Goal: Find contact information: Find contact information

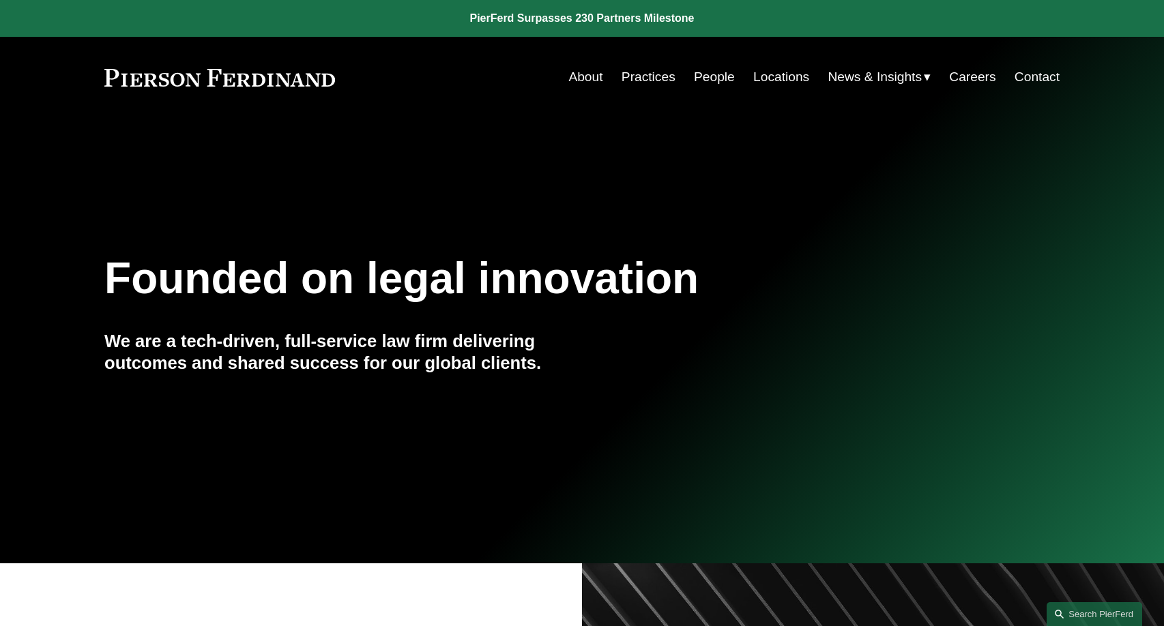
click at [694, 80] on link "People" at bounding box center [714, 77] width 41 height 26
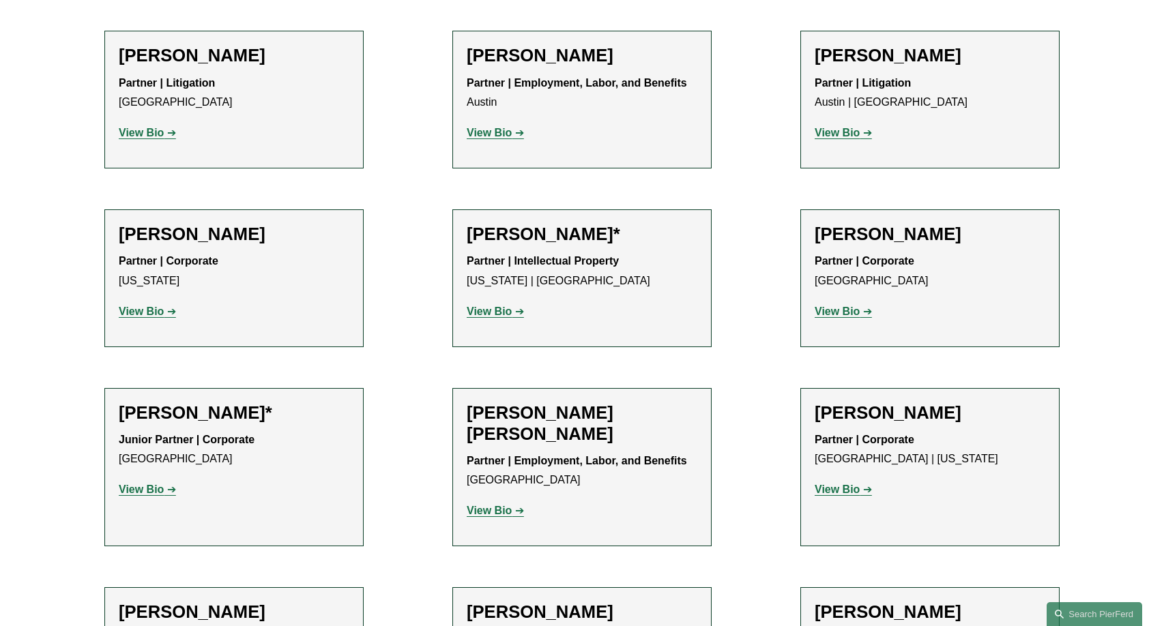
scroll to position [573, 0]
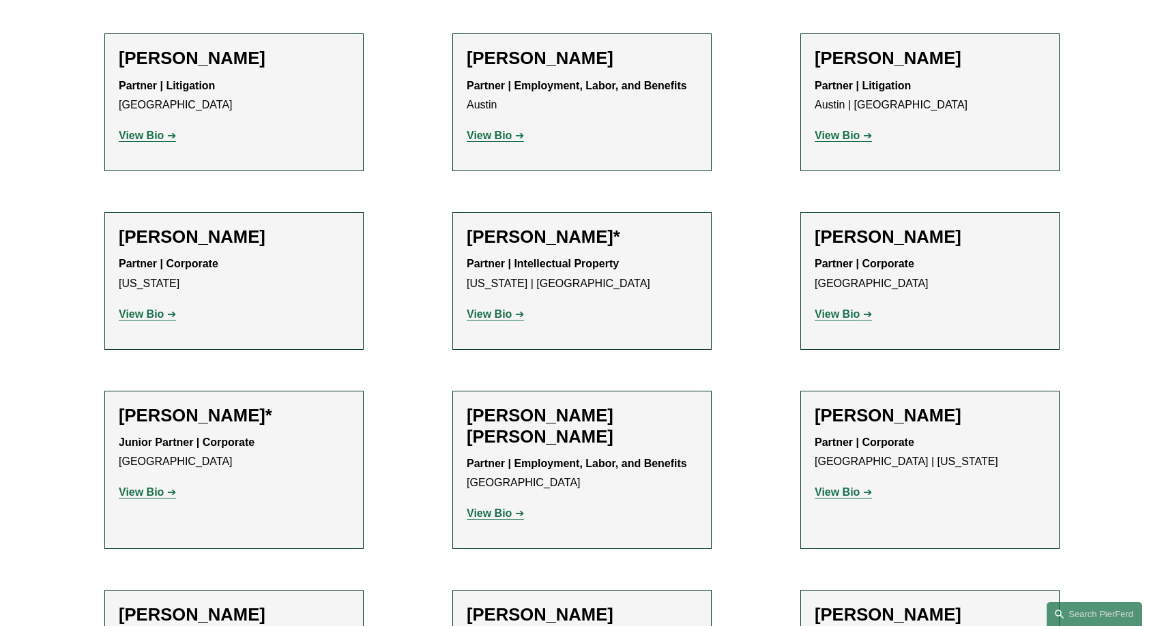
click at [159, 315] on strong "View Bio" at bounding box center [141, 314] width 45 height 12
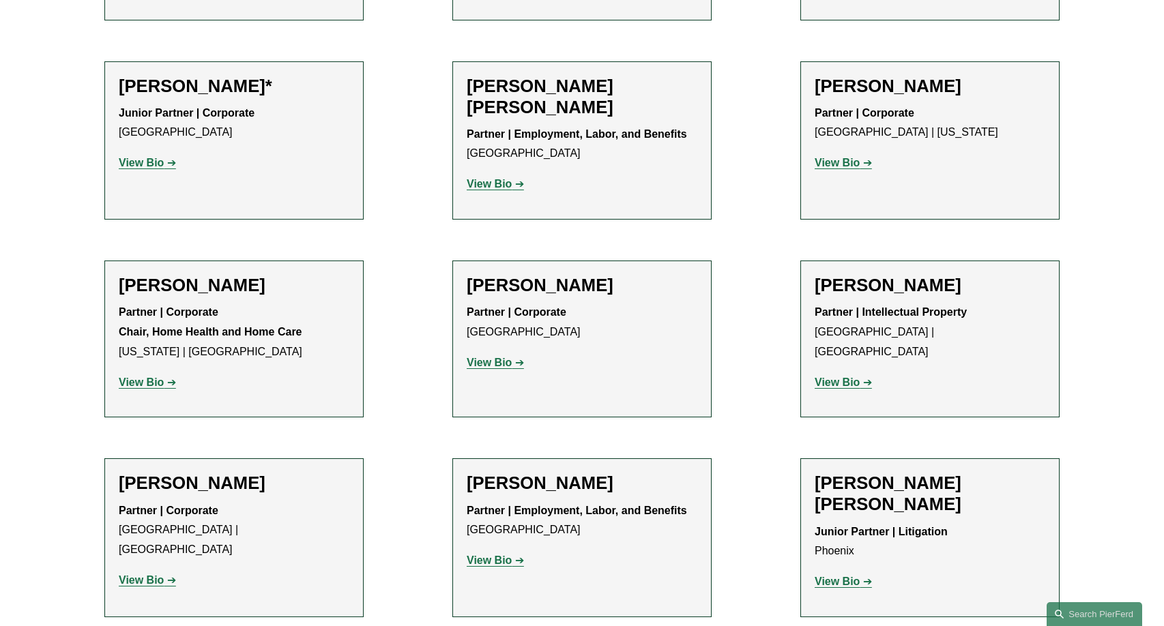
scroll to position [919, 0]
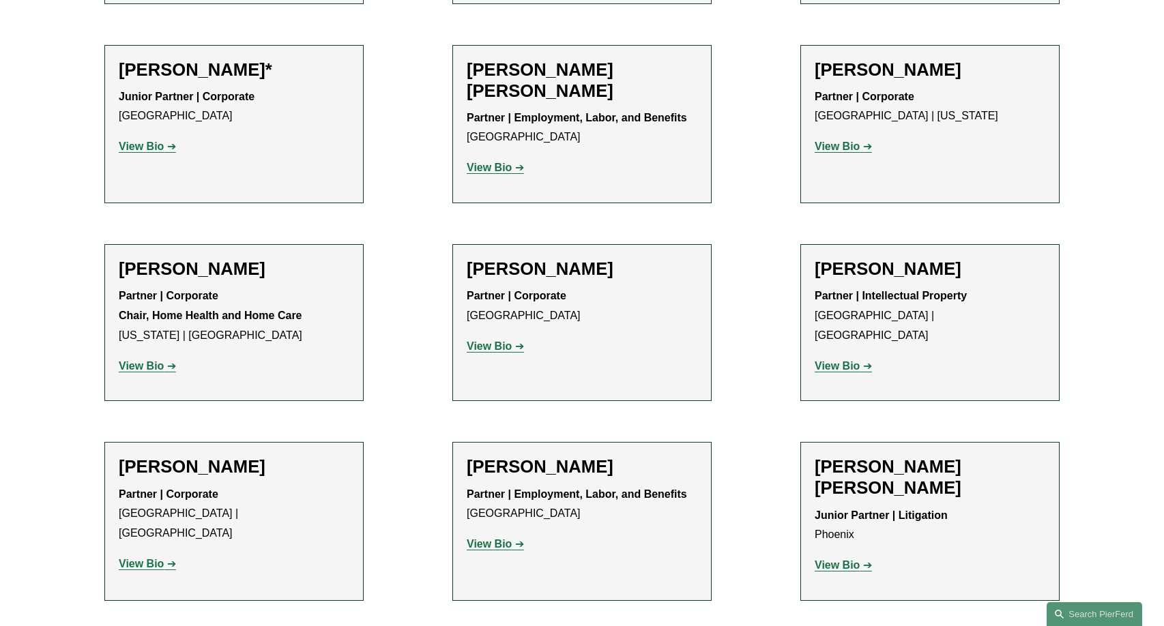
click at [496, 346] on strong "View Bio" at bounding box center [489, 346] width 45 height 12
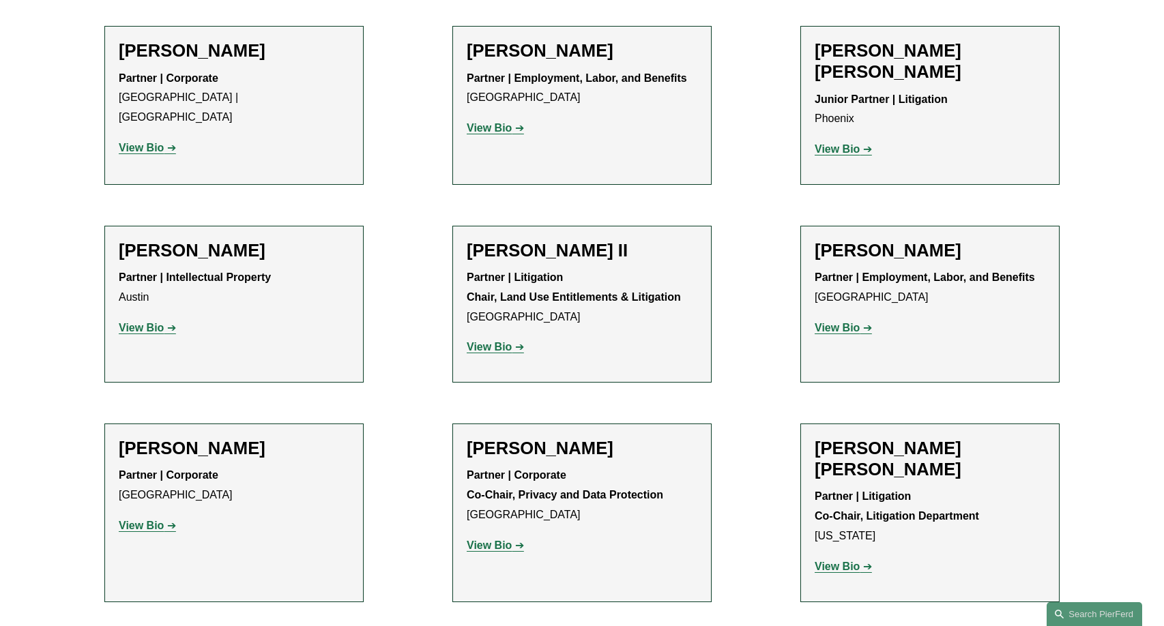
scroll to position [1375, 0]
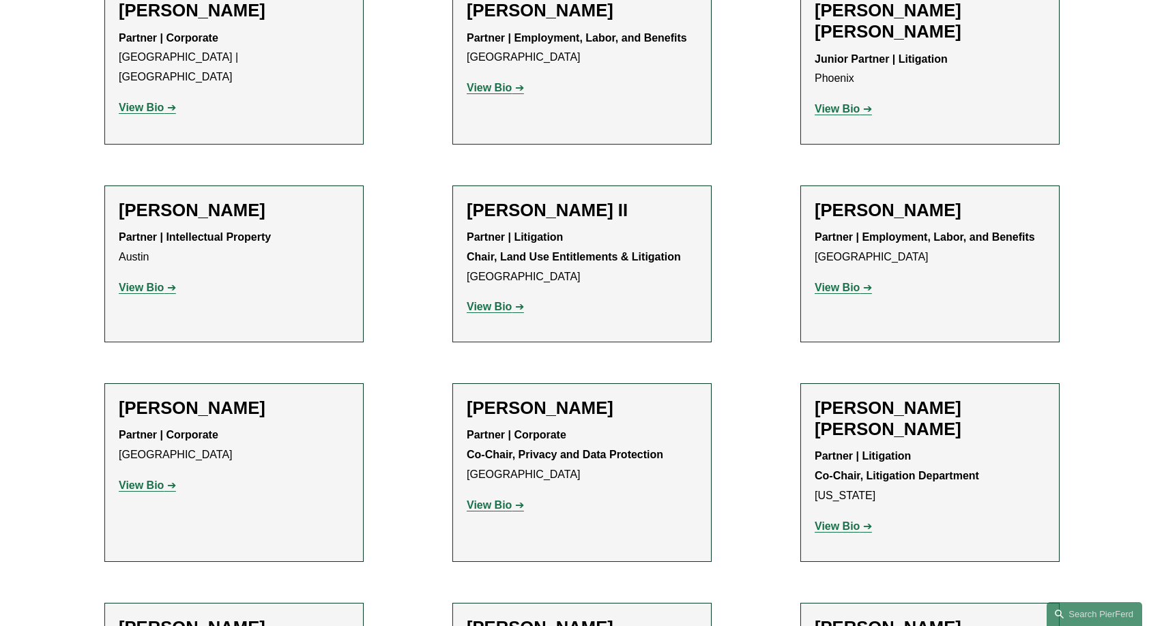
click at [847, 282] on strong "View Bio" at bounding box center [836, 288] width 45 height 12
click at [853, 520] on strong "View Bio" at bounding box center [836, 526] width 45 height 12
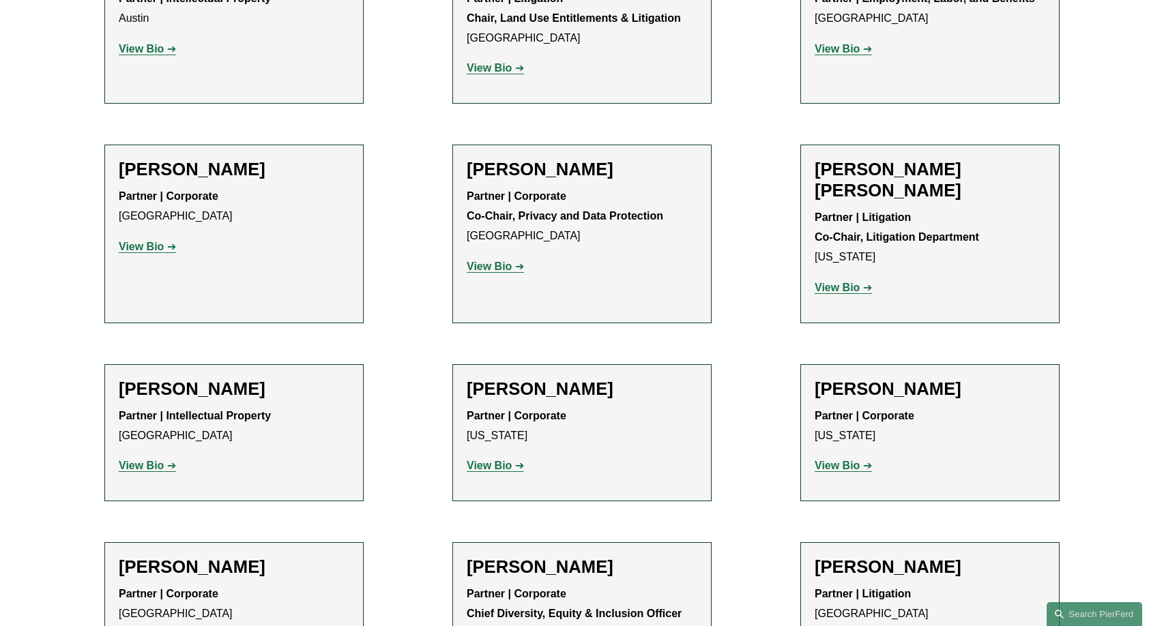
scroll to position [1702, 0]
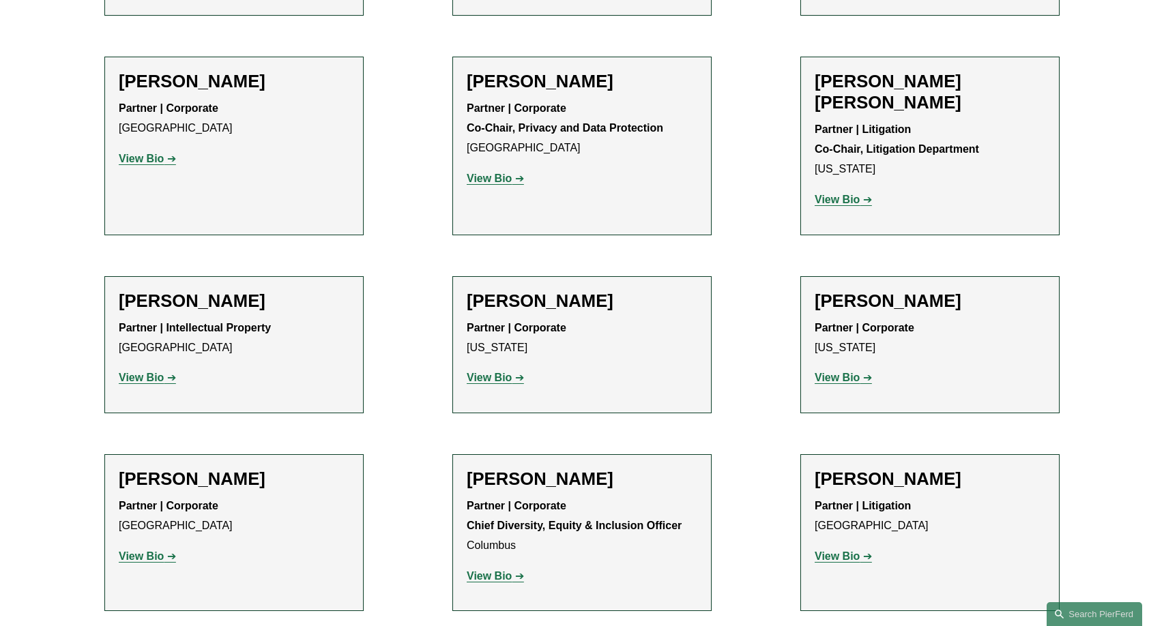
click at [830, 372] on strong "View Bio" at bounding box center [836, 378] width 45 height 12
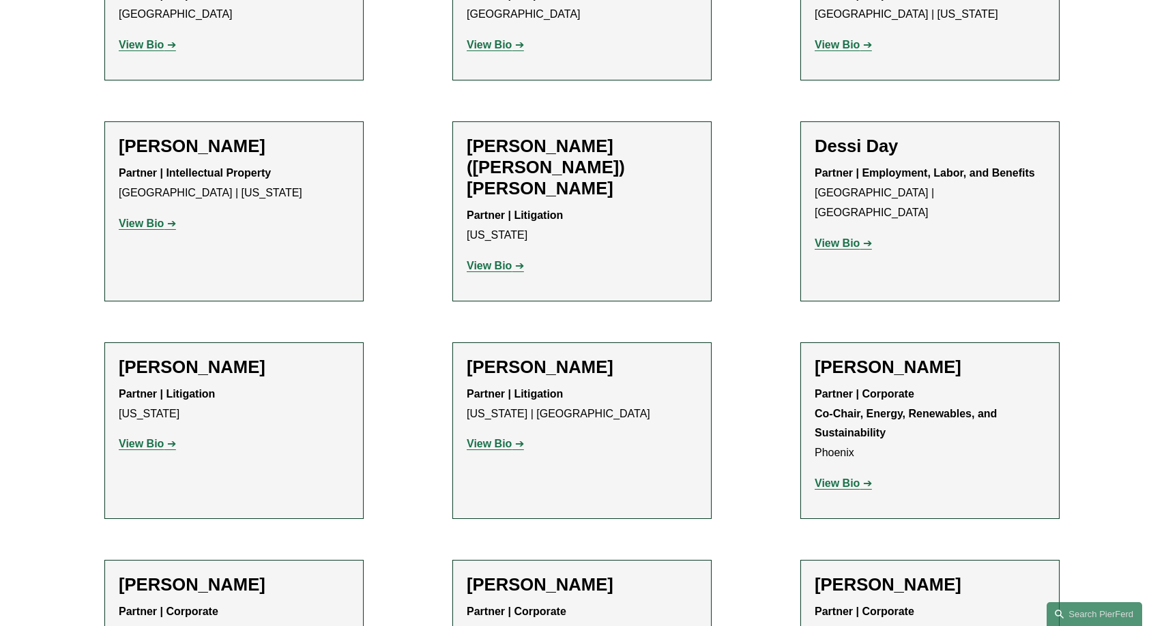
scroll to position [4062, 0]
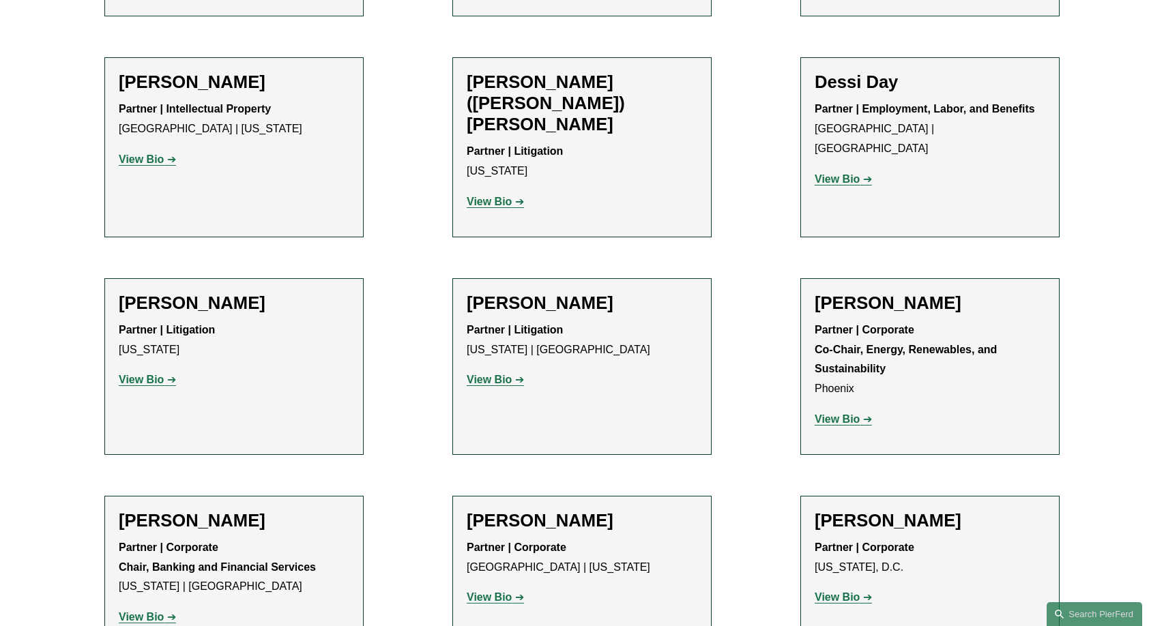
click at [167, 611] on link "View Bio" at bounding box center [147, 617] width 57 height 12
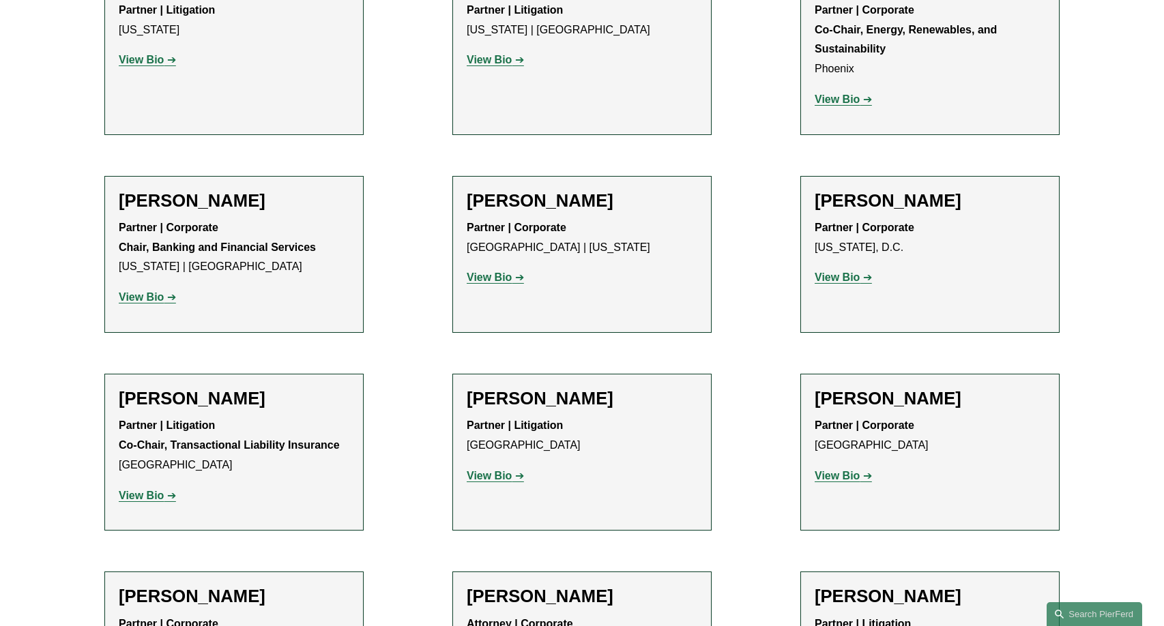
scroll to position [4465, 0]
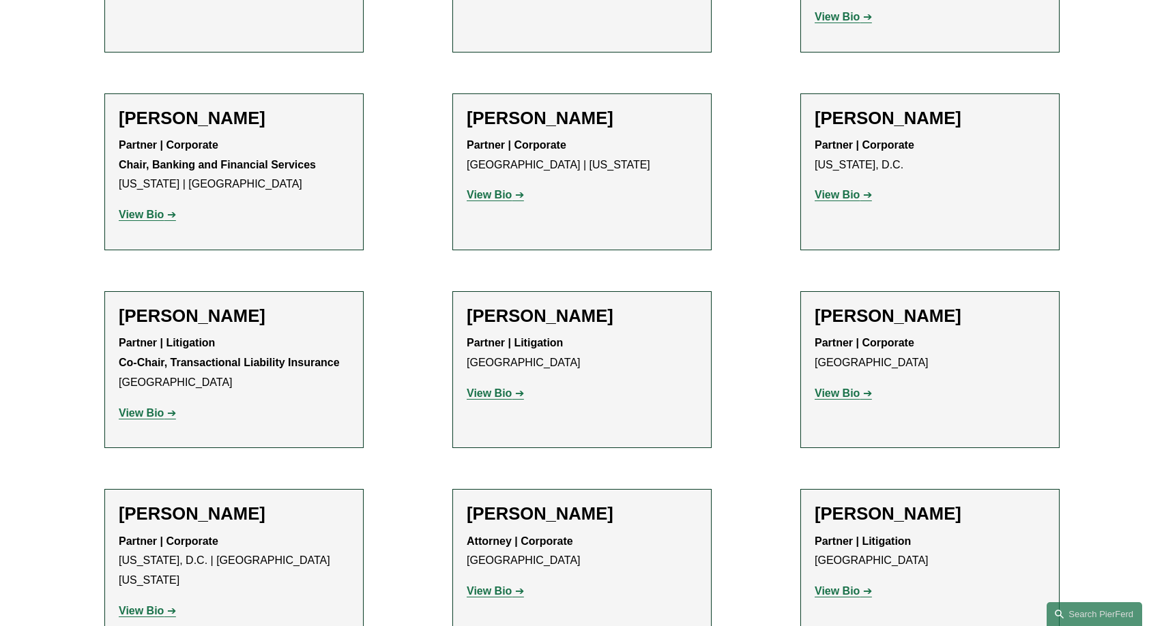
click at [165, 605] on link "View Bio" at bounding box center [147, 611] width 57 height 12
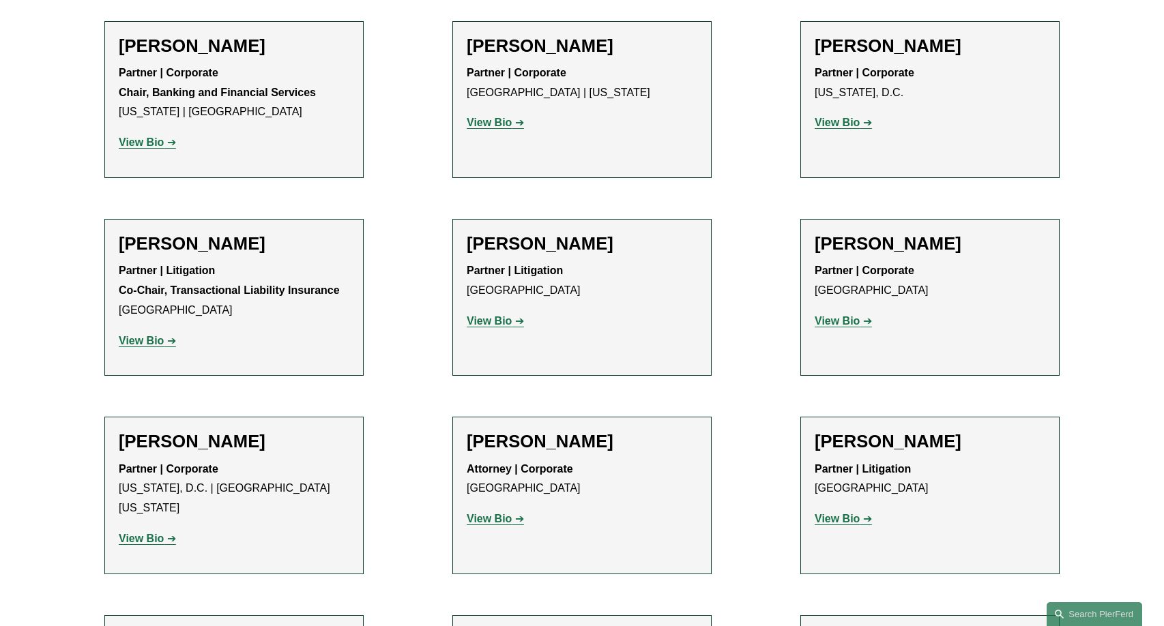
scroll to position [4633, 0]
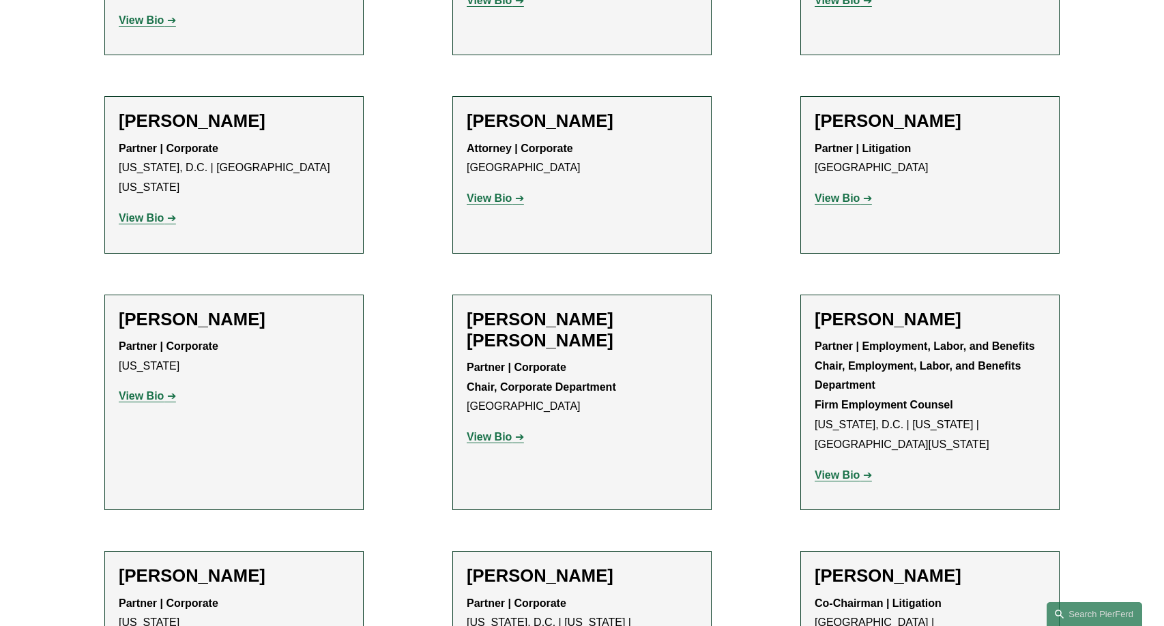
scroll to position [4927, 0]
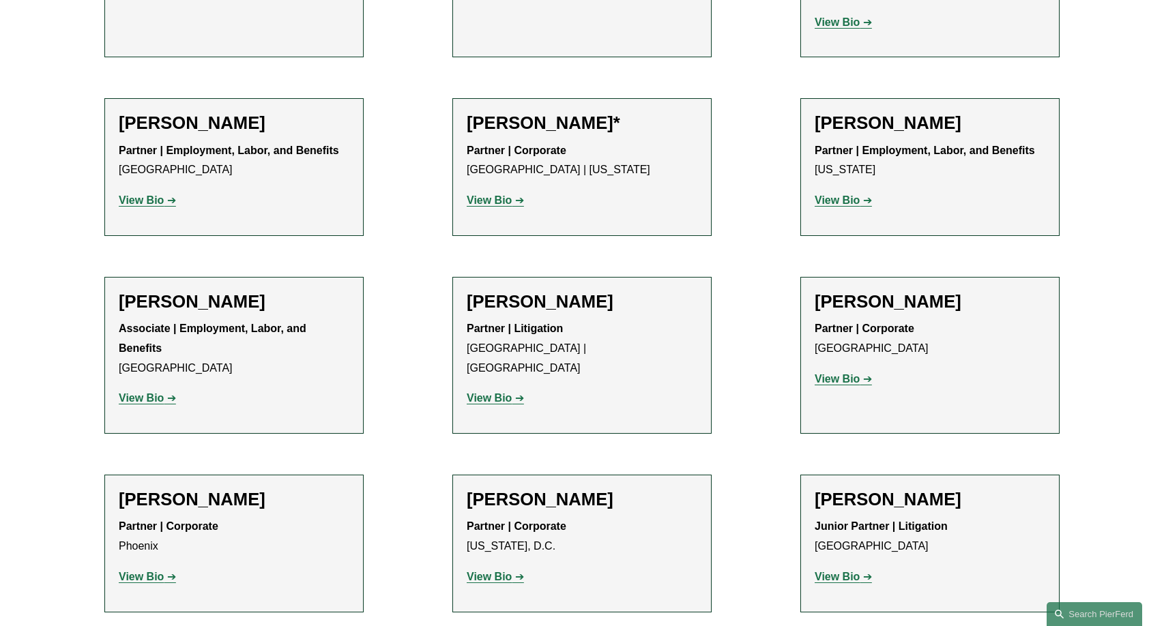
scroll to position [5632, 0]
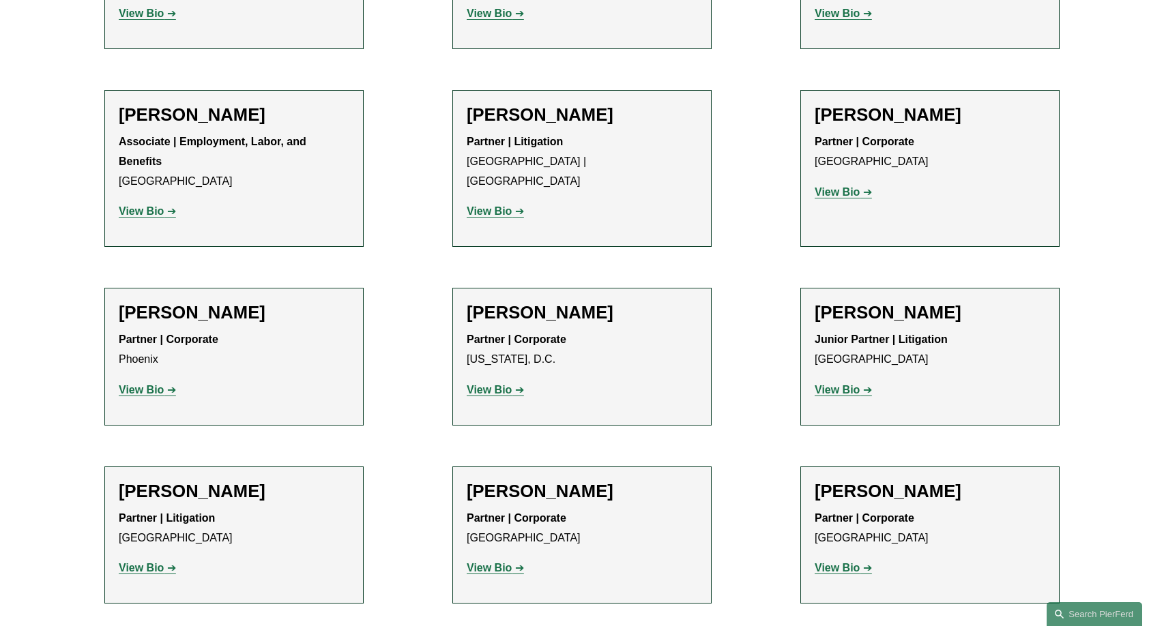
scroll to position [5772, 0]
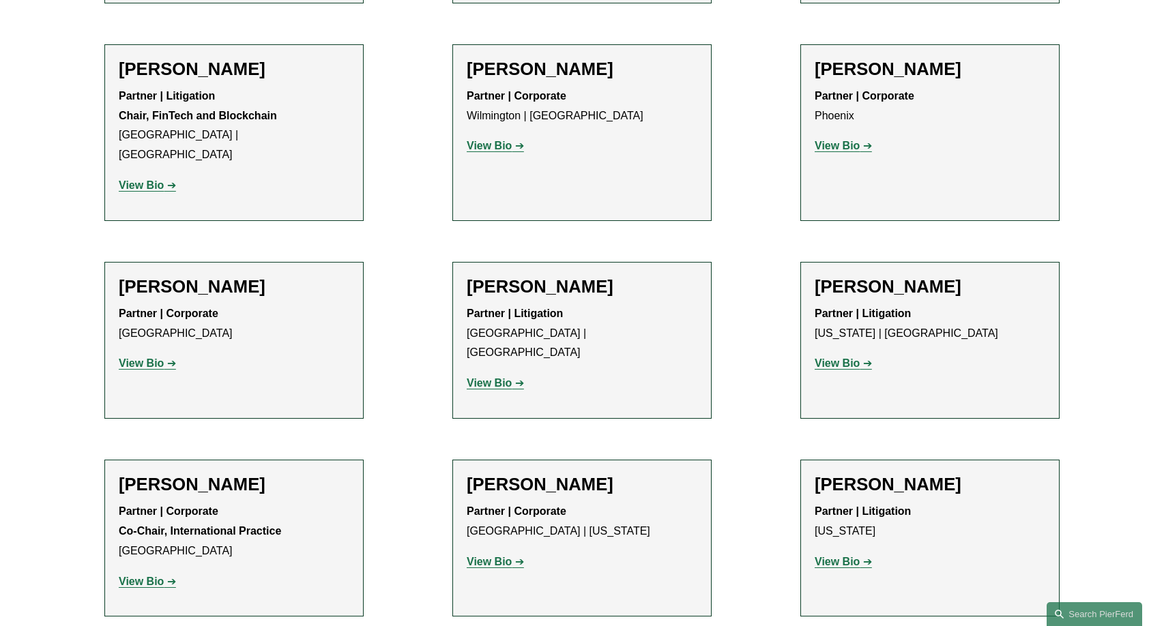
scroll to position [8938, 0]
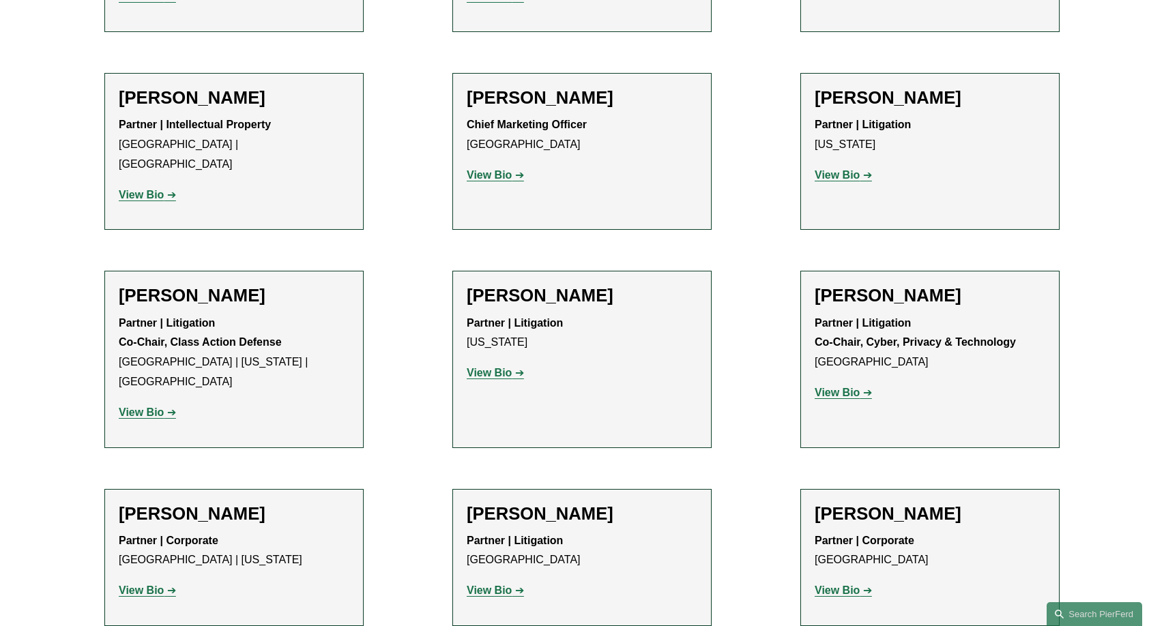
scroll to position [11485, 0]
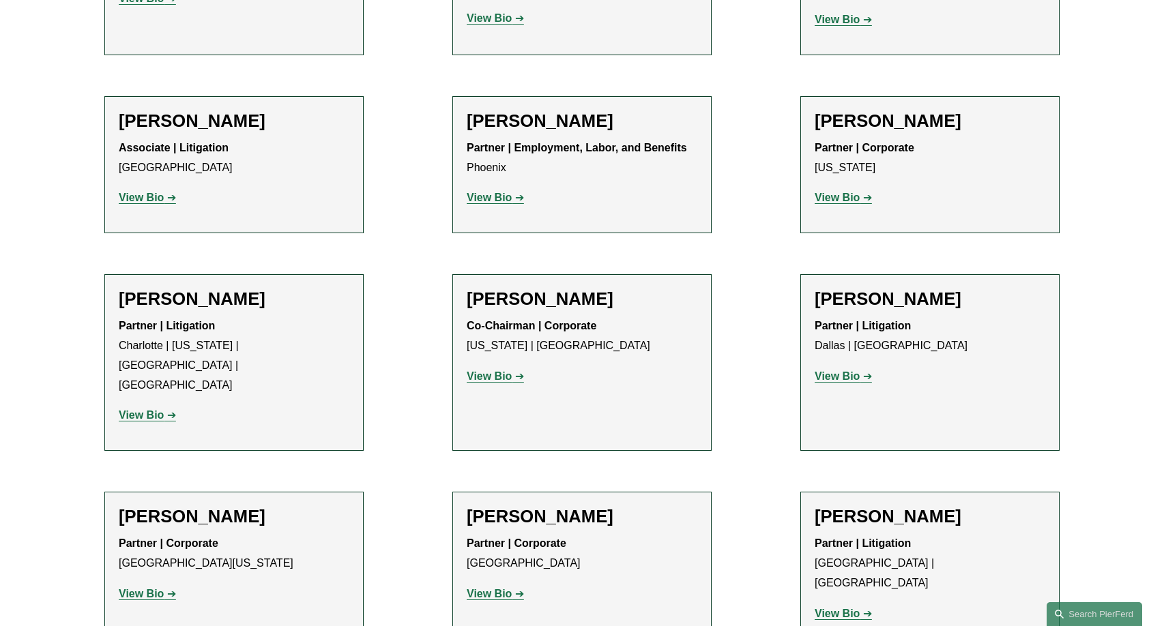
scroll to position [12236, 0]
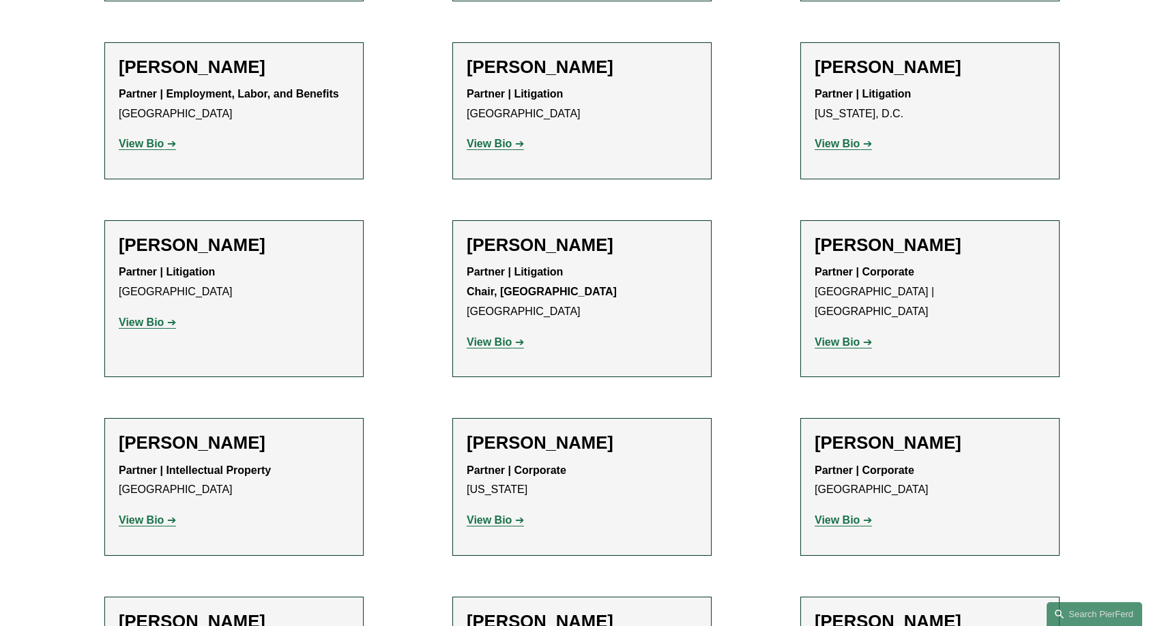
scroll to position [13501, 0]
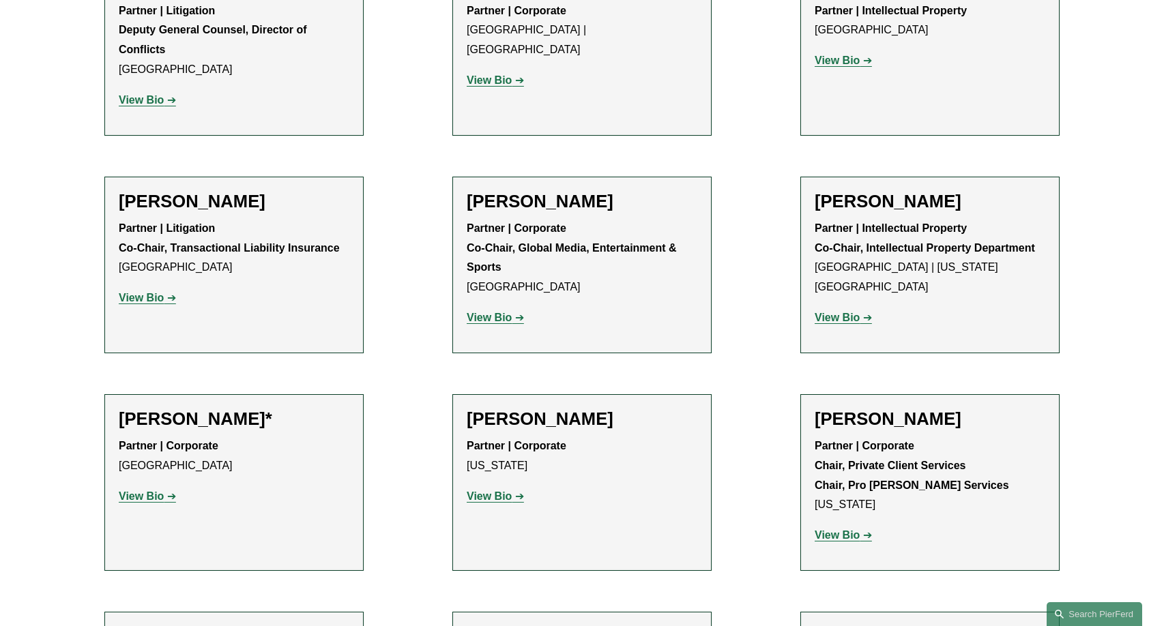
scroll to position [14396, 0]
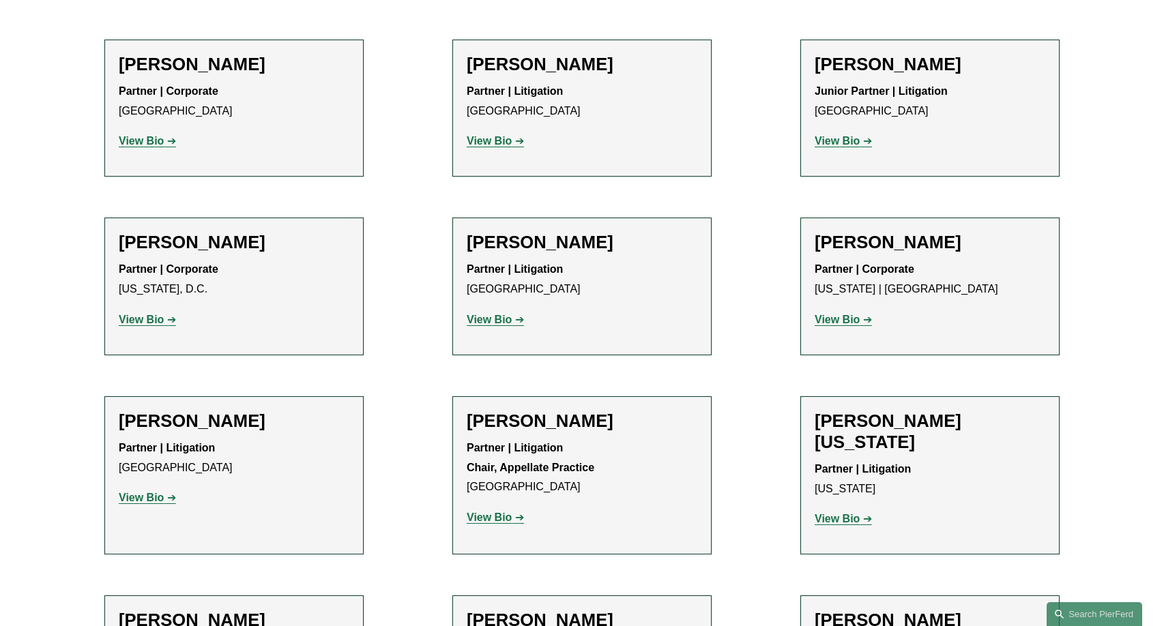
scroll to position [15946, 0]
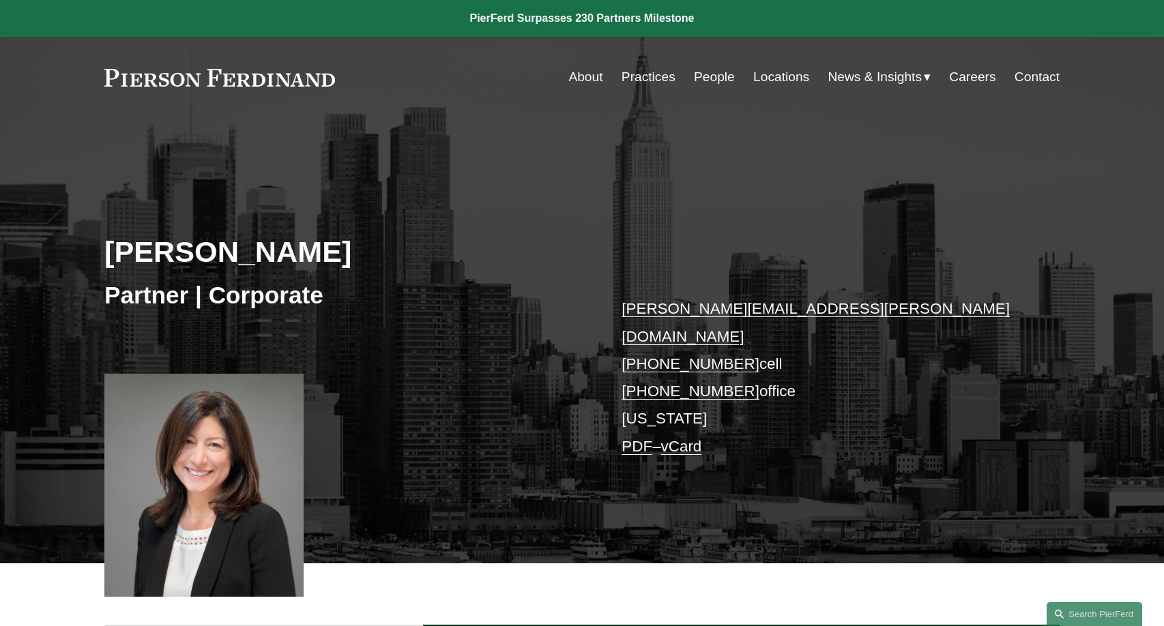
click at [710, 314] on link "[PERSON_NAME][EMAIL_ADDRESS][PERSON_NAME][DOMAIN_NAME]" at bounding box center [815, 322] width 388 height 44
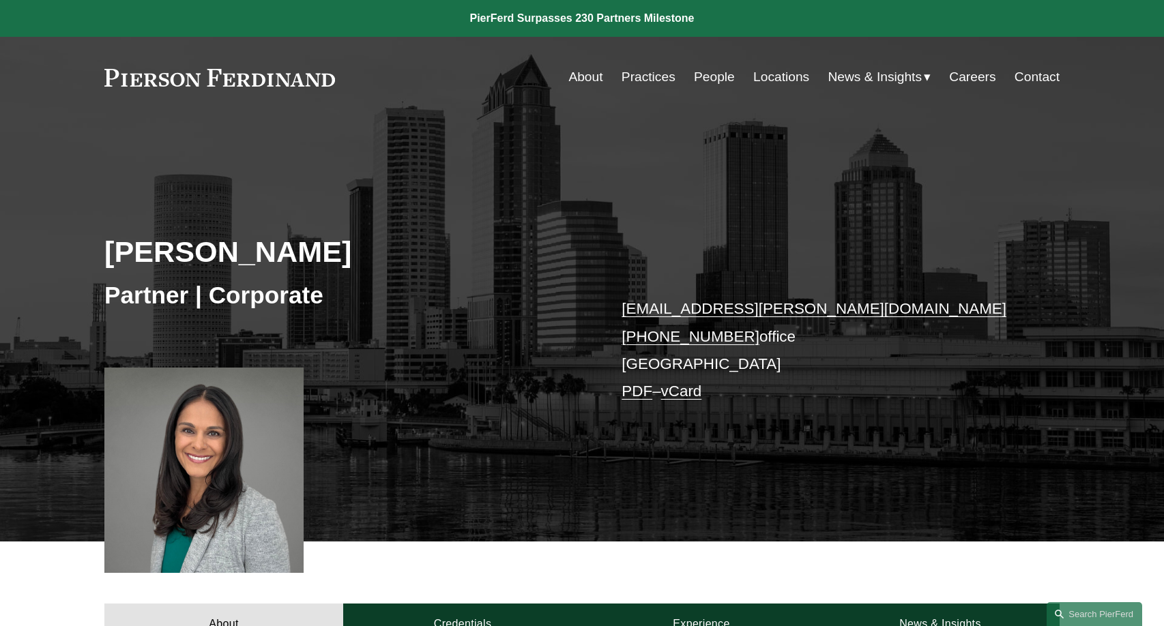
click at [686, 392] on link "vCard" at bounding box center [681, 391] width 41 height 17
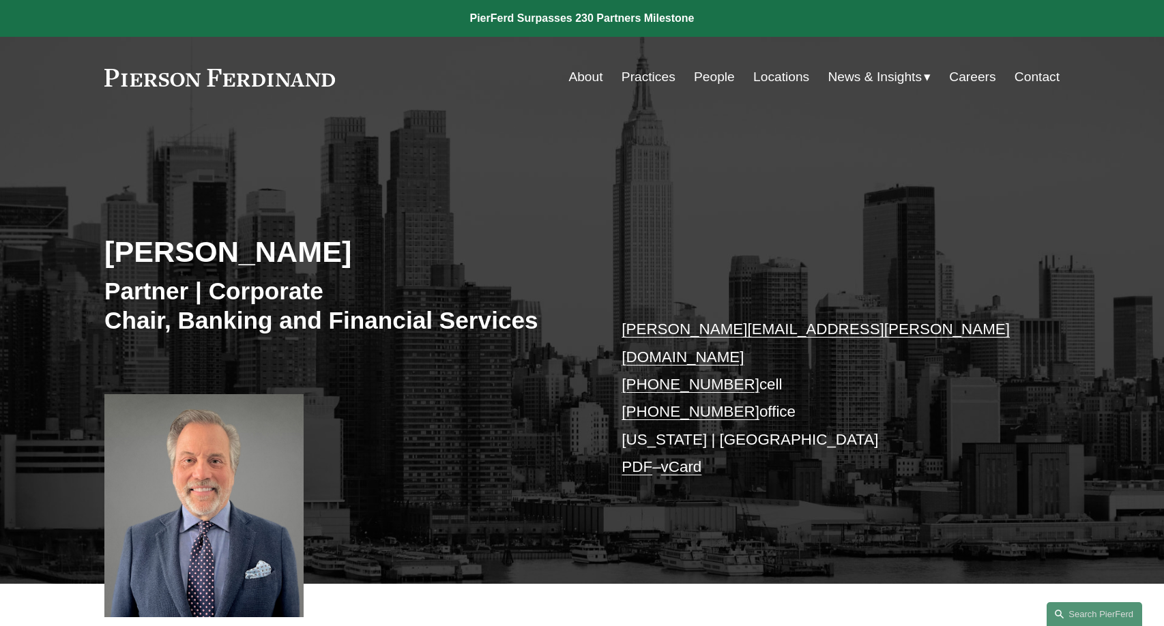
click at [697, 330] on link "[PERSON_NAME][EMAIL_ADDRESS][PERSON_NAME][DOMAIN_NAME]" at bounding box center [815, 343] width 388 height 44
